Goal: Information Seeking & Learning: Learn about a topic

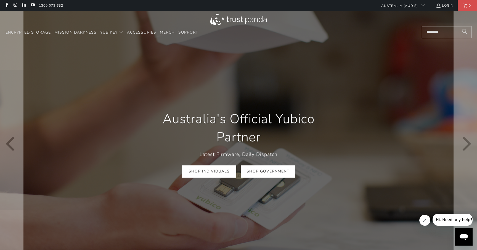
click at [248, 175] on link "Shop Government" at bounding box center [267, 171] width 54 height 12
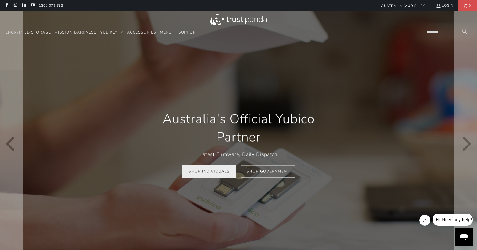
click at [214, 177] on link "Shop Individuals" at bounding box center [209, 171] width 54 height 12
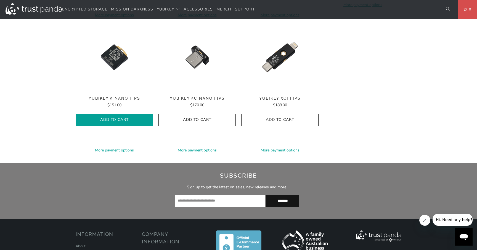
scroll to position [343, 0]
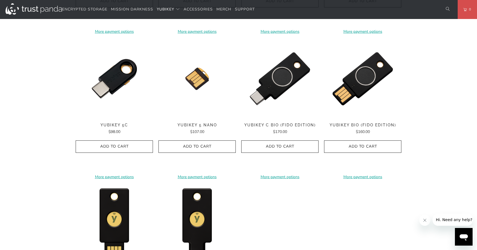
scroll to position [190, 0]
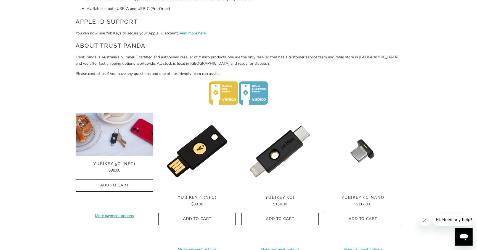
click at [117, 137] on img at bounding box center [114, 135] width 77 height 44
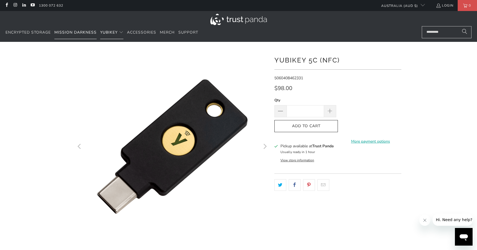
click at [79, 29] on link "Mission Darkness" at bounding box center [75, 32] width 42 height 13
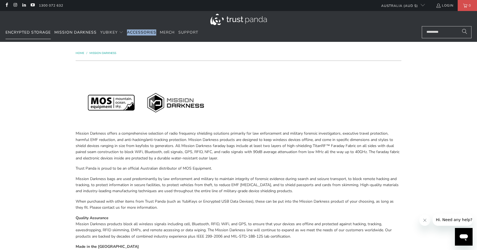
click at [25, 28] on link "Encrypted Storage" at bounding box center [28, 32] width 45 height 13
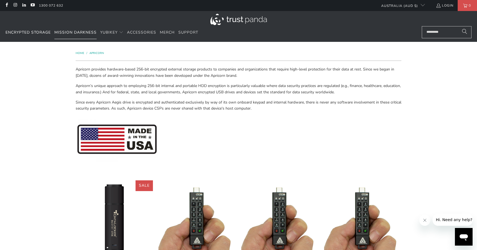
click at [72, 29] on link "Mission Darkness" at bounding box center [75, 32] width 42 height 13
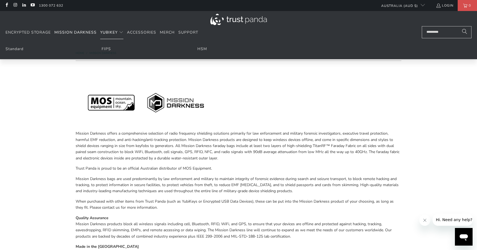
click at [110, 29] on summary "YubiKey" at bounding box center [111, 32] width 23 height 13
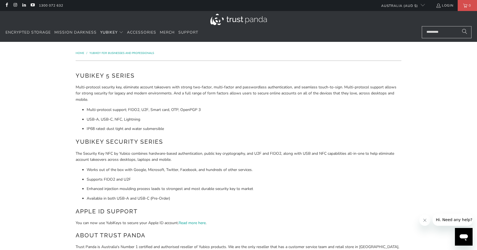
click at [132, 108] on li "Multi-protocol support; FIDO2, U2F, Smart card, OTP, OpenPGP 3" at bounding box center [244, 110] width 314 height 6
copy li "FIDO2"
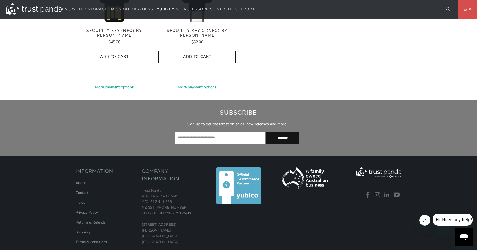
scroll to position [662, 0]
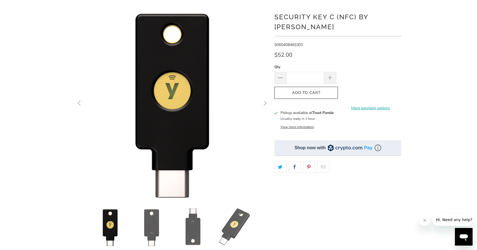
scroll to position [42, 0]
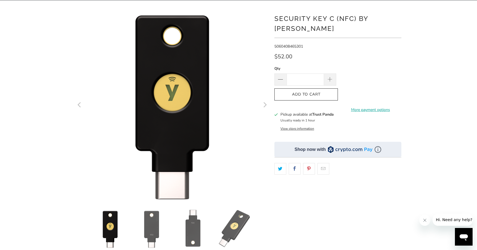
click at [378, 146] on img at bounding box center [377, 149] width 7 height 7
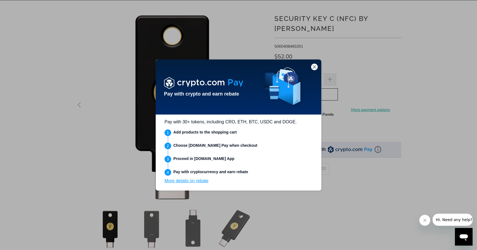
click at [308, 31] on div at bounding box center [238, 125] width 477 height 250
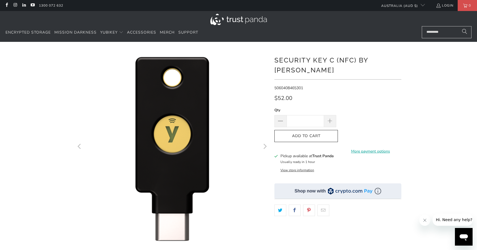
scroll to position [0, 0]
click at [12, 29] on link "Encrypted Storage" at bounding box center [28, 32] width 45 height 13
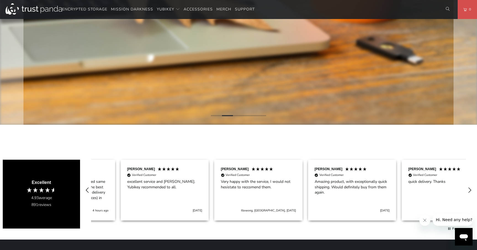
scroll to position [0, 94]
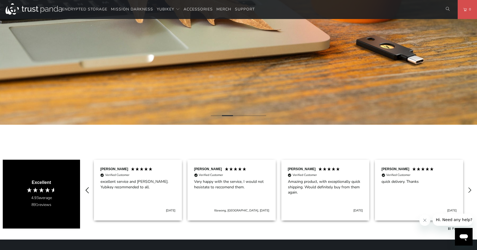
click at [89, 188] on icon "REVIEWS.io Carousel Scroll Left" at bounding box center [87, 191] width 8 height 8
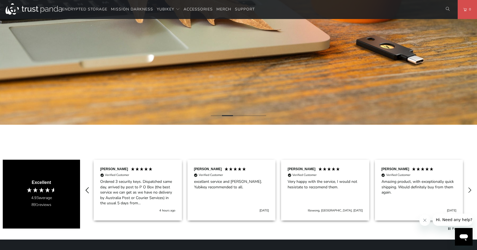
scroll to position [0, 0]
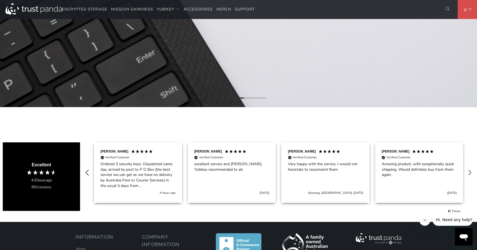
click at [86, 173] on icon "REVIEWS.io Carousel Scroll Left" at bounding box center [87, 173] width 8 height 8
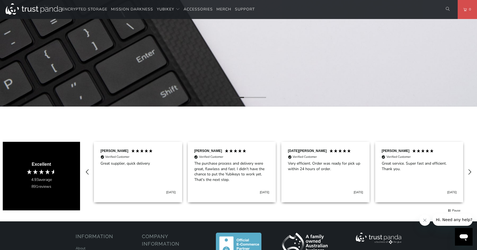
scroll to position [205, 1]
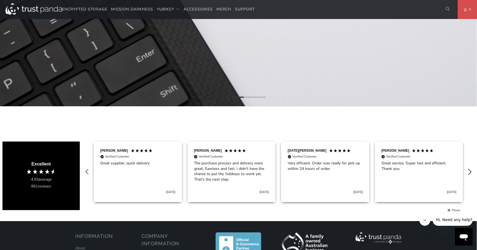
click at [470, 172] on icon "REVIEWS.io Carousel Scroll Right" at bounding box center [470, 172] width 8 height 8
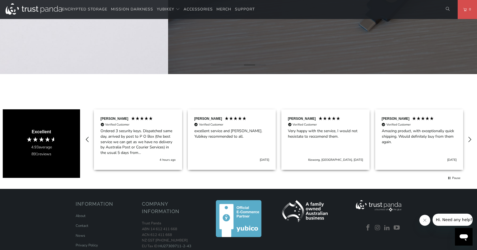
scroll to position [205, 1]
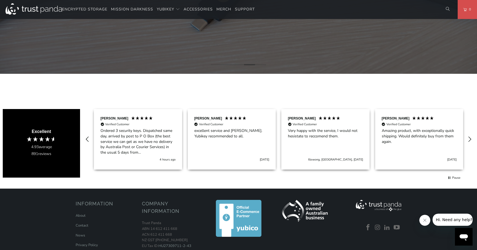
click at [82, 124] on div "David S Verified Customer Ordered 3 security keys. Dispatched same day, arrived…" at bounding box center [278, 140] width 397 height 72
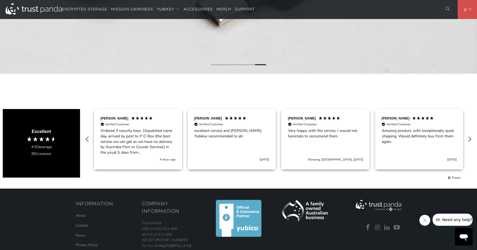
drag, startPoint x: 227, startPoint y: 143, endPoint x: 221, endPoint y: 142, distance: 5.8
click at [221, 142] on div "Patrick M Verified Customer excellent service and timley. Yubikey recommended t…" at bounding box center [232, 139] width 88 height 61
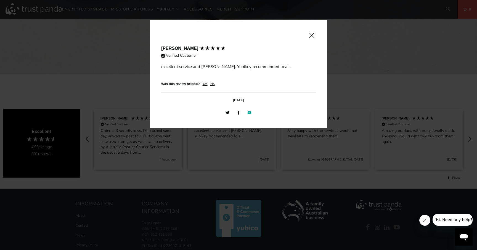
scroll to position [205, 0]
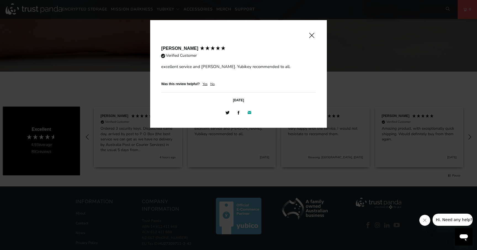
click at [312, 33] on span at bounding box center [311, 35] width 7 height 7
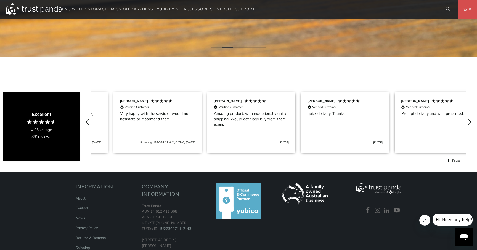
scroll to position [0, 187]
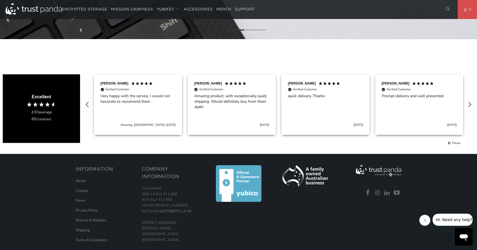
click at [393, 173] on img at bounding box center [378, 170] width 46 height 11
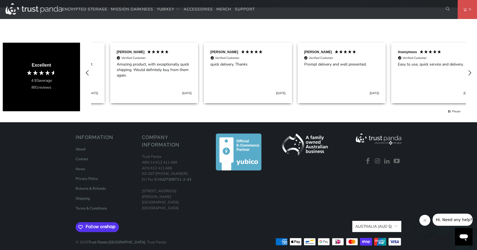
scroll to position [0, 281]
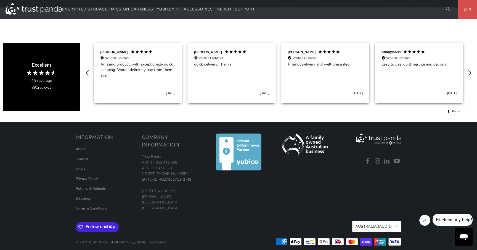
click at [95, 226] on span "Follow on Shop" at bounding box center [101, 227] width 33 height 5
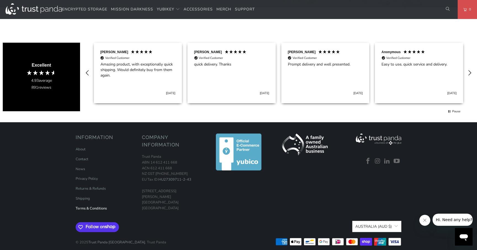
click at [84, 207] on link "Terms & Conditions" at bounding box center [91, 208] width 31 height 5
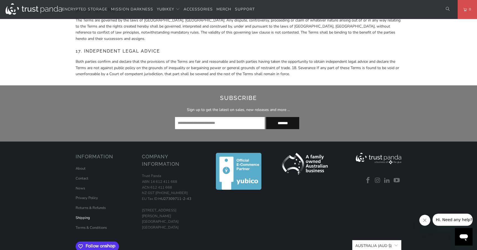
scroll to position [1194, 0]
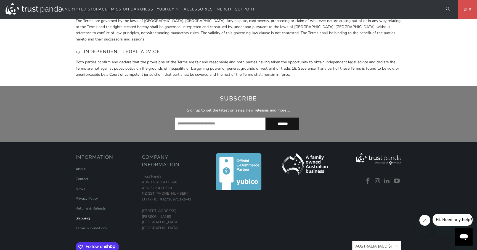
click at [82, 216] on link "Shipping" at bounding box center [83, 218] width 14 height 5
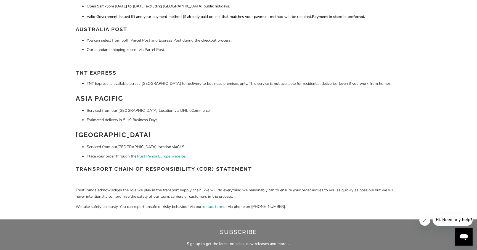
scroll to position [162, 0]
click at [148, 154] on link "Trust Panda Europe website" at bounding box center [160, 156] width 49 height 5
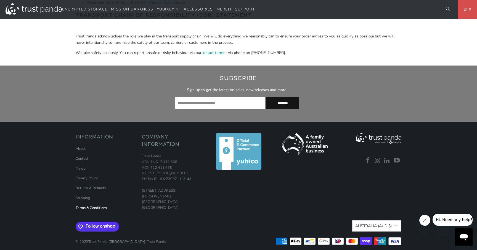
scroll to position [315, 0]
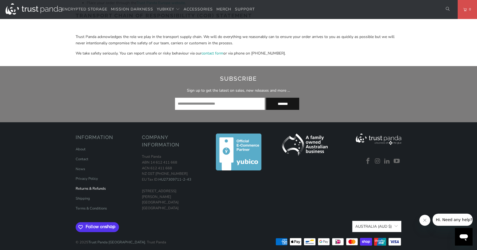
click at [84, 186] on link "Returns & Refunds" at bounding box center [91, 188] width 30 height 5
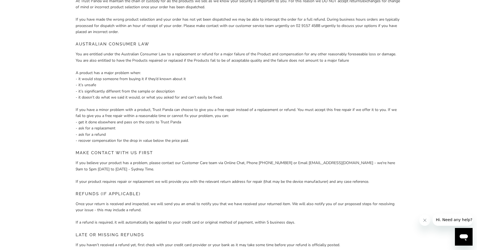
scroll to position [97, 0]
